Goal: Task Accomplishment & Management: Use online tool/utility

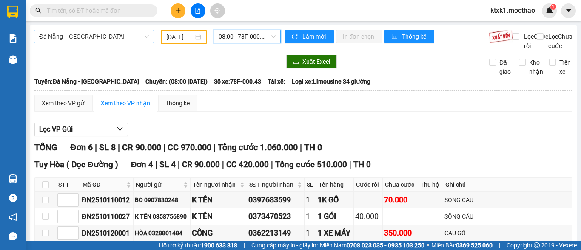
click at [97, 35] on span "Đà Nẵng - [GEOGRAPHIC_DATA]" at bounding box center [94, 36] width 110 height 13
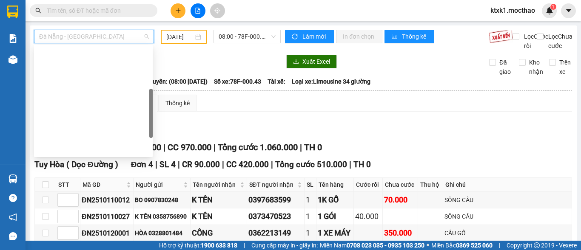
scroll to position [191, 0]
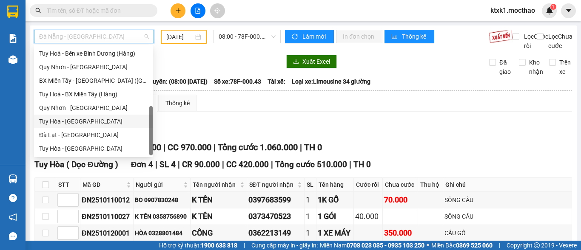
click at [83, 122] on div "Tuy Hòa - [GEOGRAPHIC_DATA]" at bounding box center [93, 121] width 108 height 9
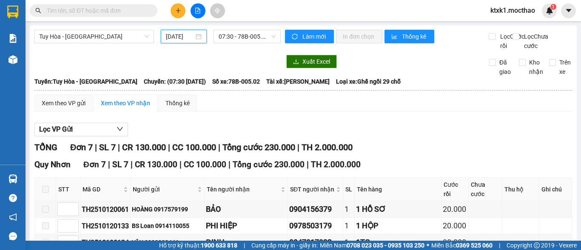
click at [181, 37] on input "[DATE]" at bounding box center [180, 36] width 28 height 9
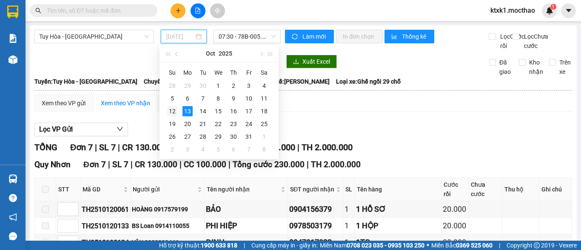
click at [172, 114] on div "12" at bounding box center [172, 111] width 10 height 10
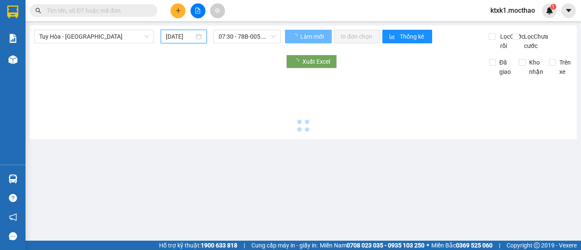
type input "[DATE]"
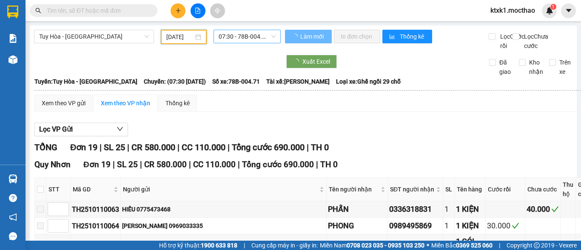
click at [247, 35] on span "07:30 - 78B-004.71" at bounding box center [247, 36] width 57 height 13
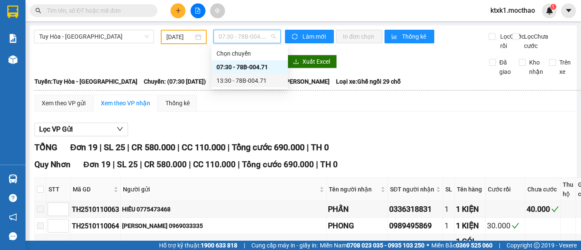
click at [257, 84] on div "13:30 - 78B-004.71" at bounding box center [249, 80] width 66 height 9
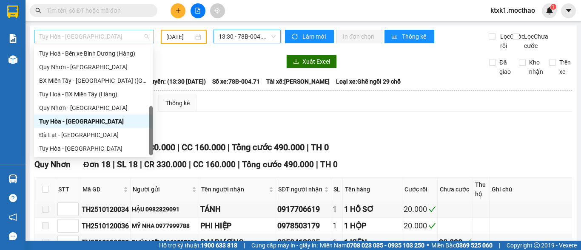
click at [74, 37] on span "Tuy Hòa - [GEOGRAPHIC_DATA]" at bounding box center [94, 36] width 110 height 13
click at [83, 109] on div "Quy Nhơn - [GEOGRAPHIC_DATA]" at bounding box center [93, 107] width 108 height 9
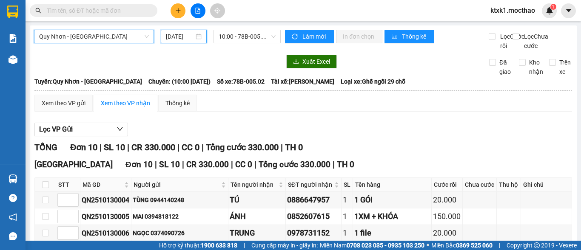
click at [176, 39] on input "[DATE]" at bounding box center [180, 36] width 28 height 9
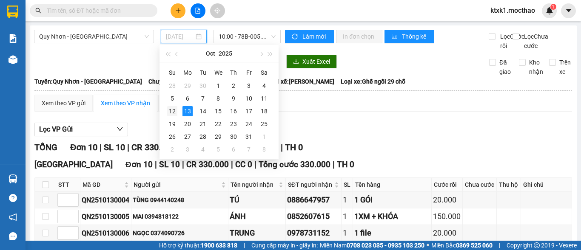
click at [171, 112] on div "12" at bounding box center [172, 111] width 10 height 10
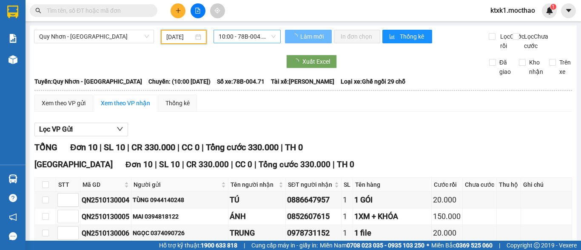
type input "[DATE]"
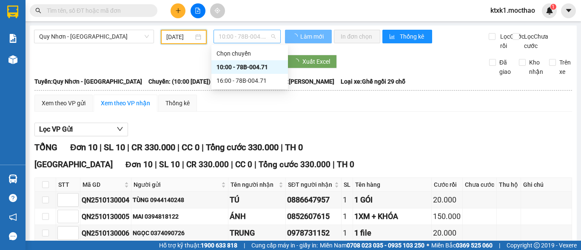
click at [239, 31] on span "10:00 - 78B-004.71" at bounding box center [247, 36] width 57 height 13
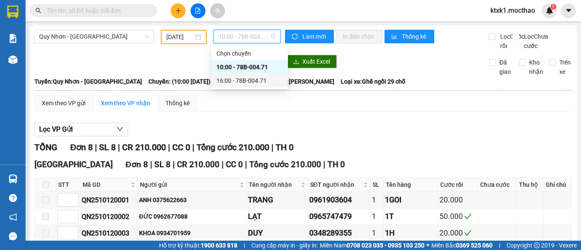
click at [250, 82] on div "16:00 - 78B-004.71" at bounding box center [249, 80] width 66 height 9
